Goal: Transaction & Acquisition: Purchase product/service

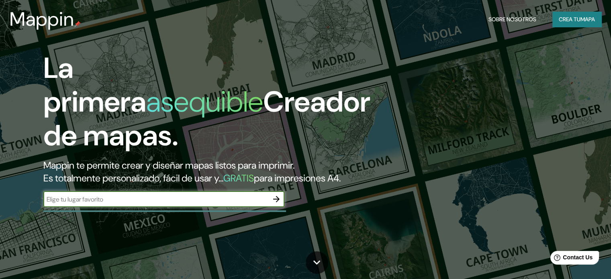
click at [117, 204] on input "text" at bounding box center [155, 199] width 225 height 9
type input "Av. [PERSON_NAME], [GEOGRAPHIC_DATA], [GEOGRAPHIC_DATA]"
click at [279, 204] on icon "button" at bounding box center [276, 199] width 10 height 10
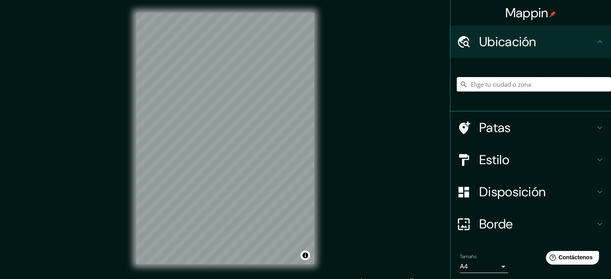
click at [503, 80] on input "Elige tu ciudad o zona" at bounding box center [534, 84] width 154 height 14
paste input "Av. [PERSON_NAME], [GEOGRAPHIC_DATA], [GEOGRAPHIC_DATA]"
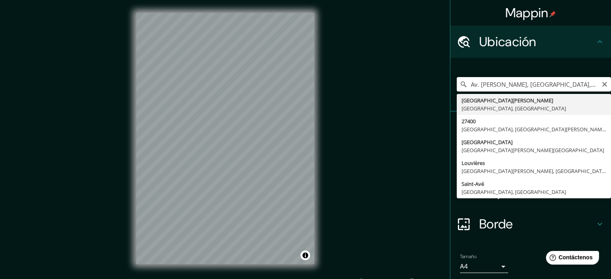
type input "[GEOGRAPHIC_DATA][PERSON_NAME], [GEOGRAPHIC_DATA]"
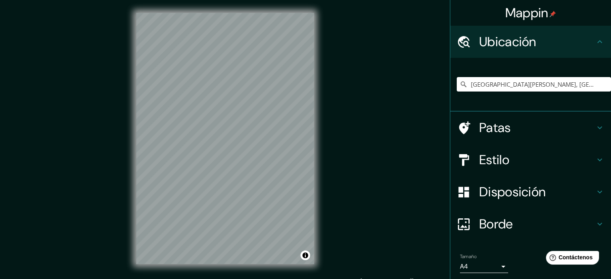
click at [492, 152] on font "Estilo" at bounding box center [494, 159] width 30 height 17
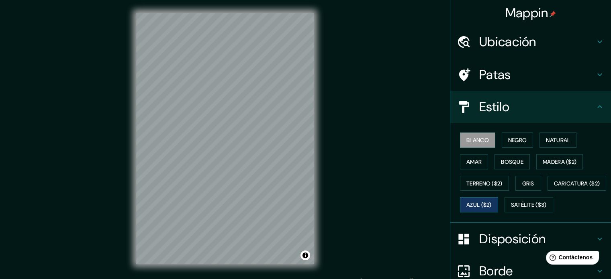
click at [492, 204] on font "Azul ($2)" at bounding box center [478, 205] width 25 height 7
click at [471, 163] on font "Amar" at bounding box center [473, 161] width 15 height 7
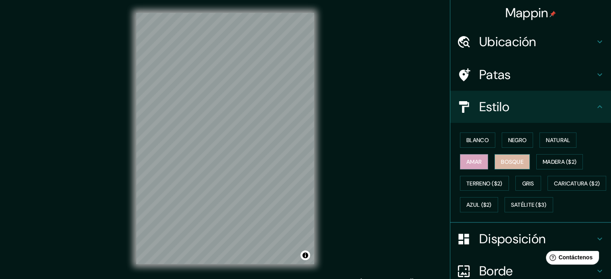
click at [502, 167] on button "Bosque" at bounding box center [511, 161] width 35 height 15
click at [514, 146] on button "Negro" at bounding box center [518, 140] width 32 height 15
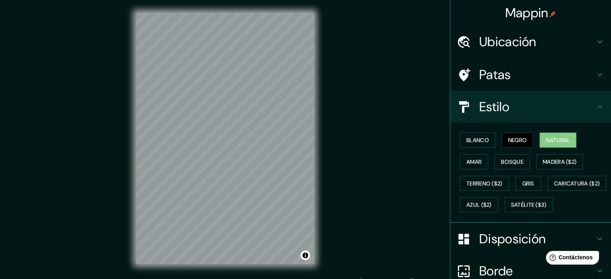
click at [552, 139] on font "Natural" at bounding box center [558, 140] width 24 height 7
click at [477, 147] on div "Blanco Negro Natural Amar Bosque Madera ($2) Terreno ($2) Gris Caricatura ($2) …" at bounding box center [534, 172] width 154 height 86
click at [476, 146] on button "Blanco" at bounding box center [477, 140] width 35 height 15
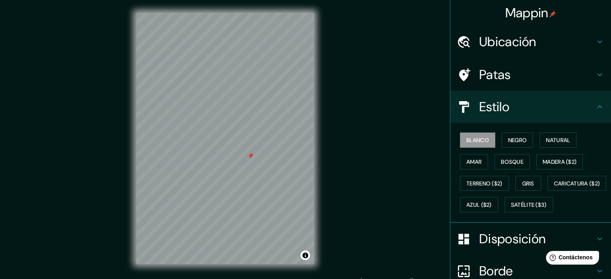
click at [248, 154] on div at bounding box center [250, 156] width 6 height 6
click at [252, 155] on div at bounding box center [255, 152] width 6 height 6
click at [252, 151] on div at bounding box center [251, 150] width 6 height 6
click at [255, 153] on div at bounding box center [256, 150] width 6 height 6
click at [296, 154] on div at bounding box center [295, 152] width 6 height 6
